Goal: Download file/media

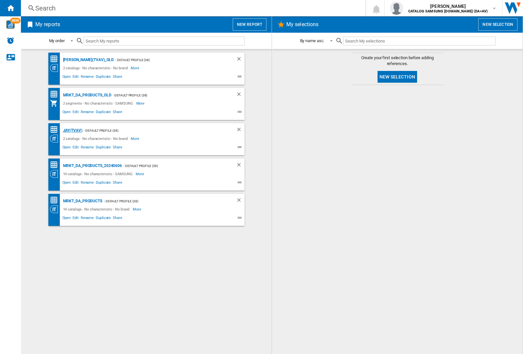
click at [73, 130] on div "JAY(TVAV)" at bounding box center [71, 130] width 21 height 8
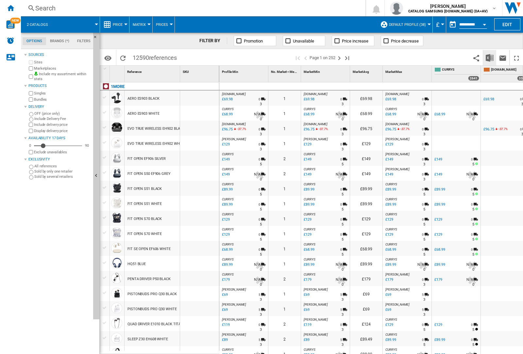
click at [489, 57] on img "Download in Excel" at bounding box center [489, 58] width 8 height 8
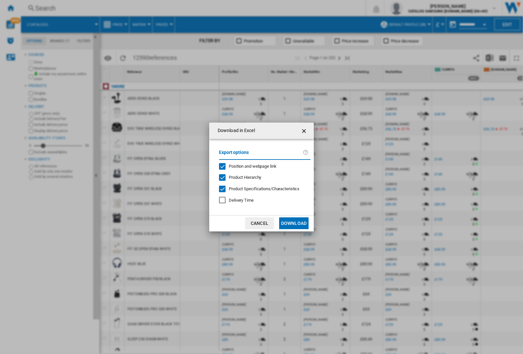
click at [262, 166] on span "Position and webpage link" at bounding box center [253, 166] width 48 height 5
click at [294, 223] on button "Download" at bounding box center [293, 223] width 29 height 12
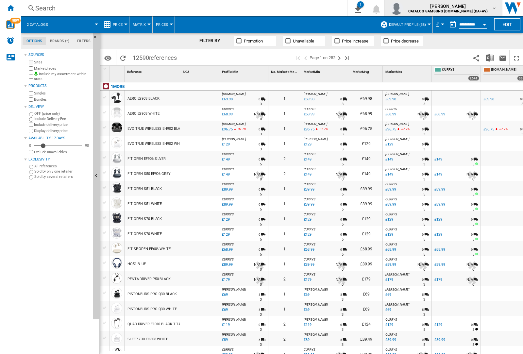
click at [403, 8] on img "button" at bounding box center [396, 8] width 13 height 13
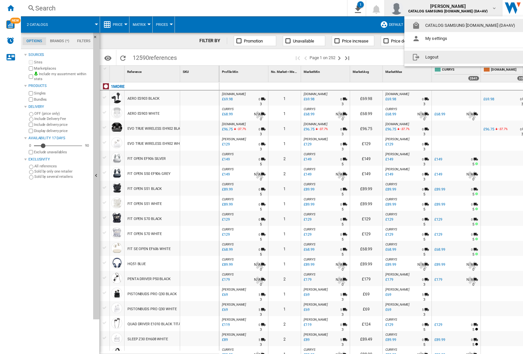
click at [454, 57] on button "Logout" at bounding box center [464, 57] width 121 height 13
